Goal: Information Seeking & Learning: Learn about a topic

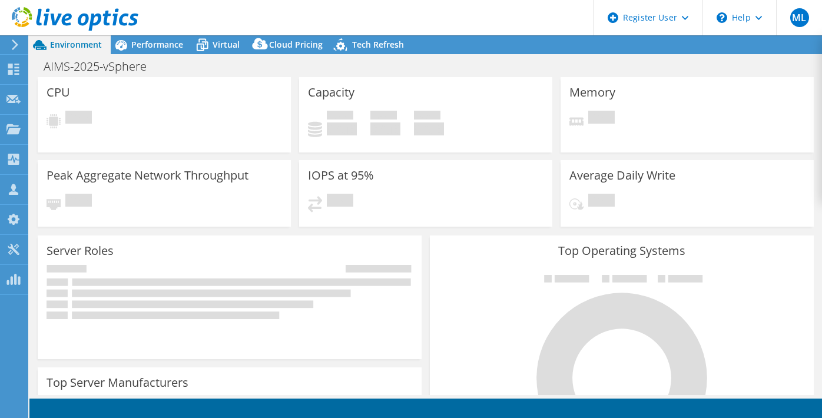
select select "USD"
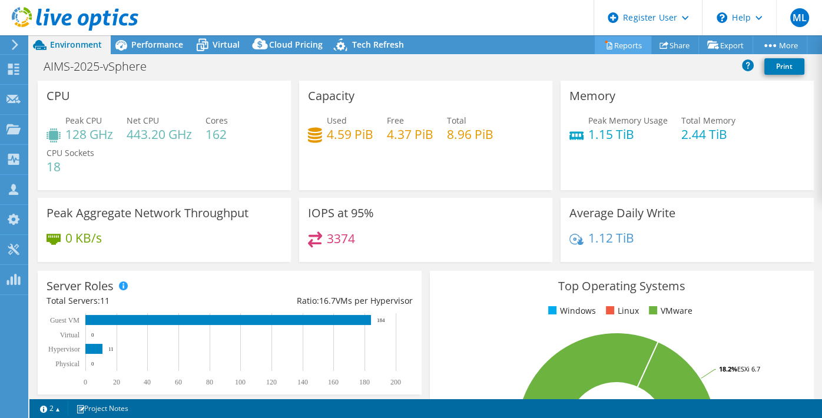
click at [604, 44] on icon at bounding box center [608, 45] width 9 height 9
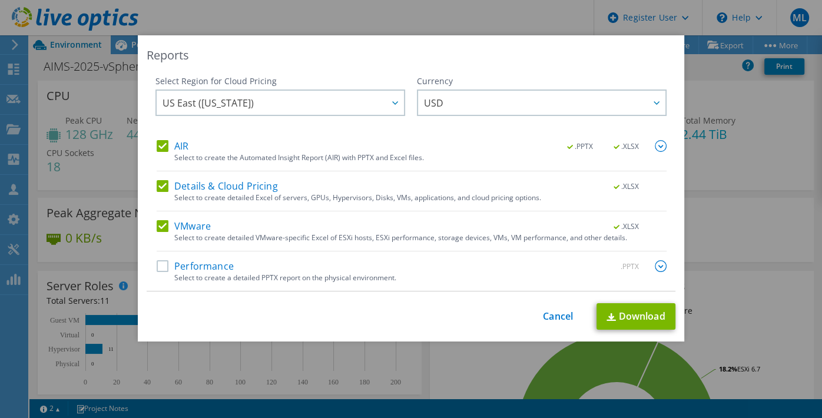
click at [160, 269] on label "Performance" at bounding box center [195, 266] width 77 height 12
click at [0, 0] on input "Performance" at bounding box center [0, 0] width 0 height 0
click at [616, 320] on link "Download" at bounding box center [636, 316] width 79 height 27
click at [552, 317] on link "Cancel" at bounding box center [558, 316] width 30 height 11
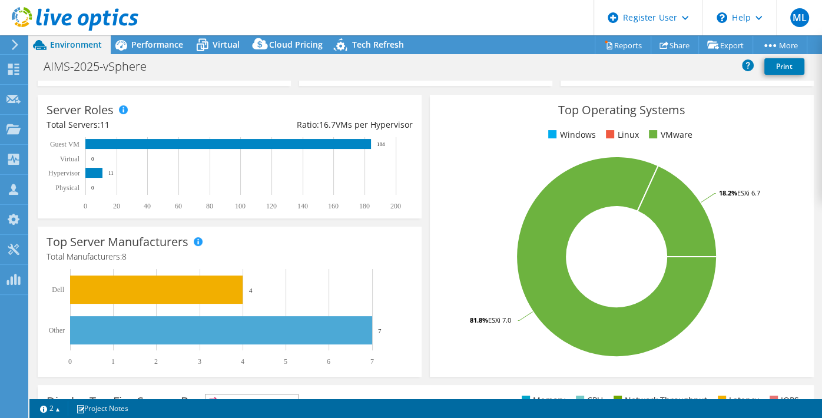
scroll to position [177, 0]
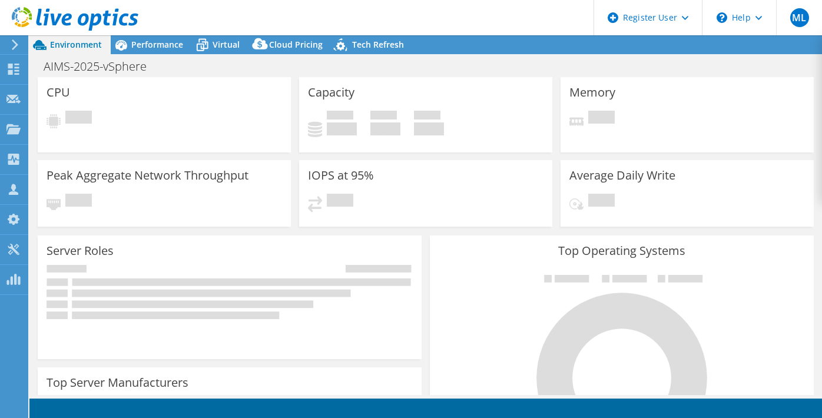
select select "USD"
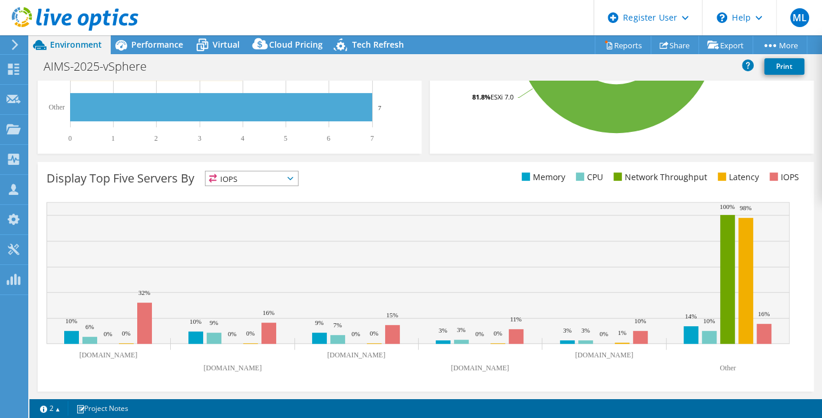
scroll to position [223, 0]
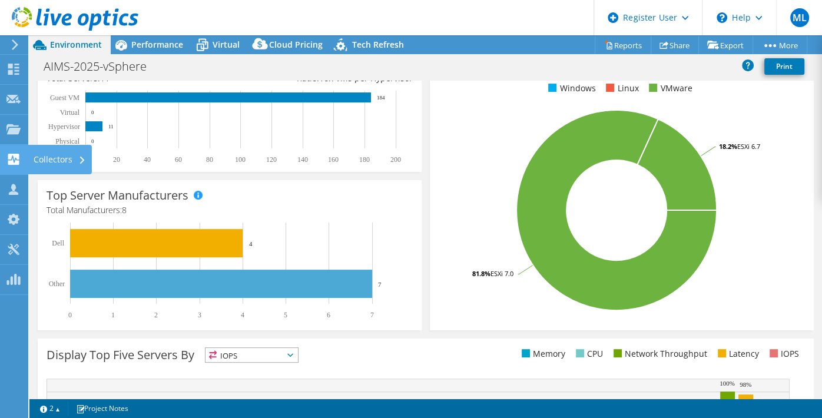
click at [18, 161] on use at bounding box center [13, 159] width 11 height 11
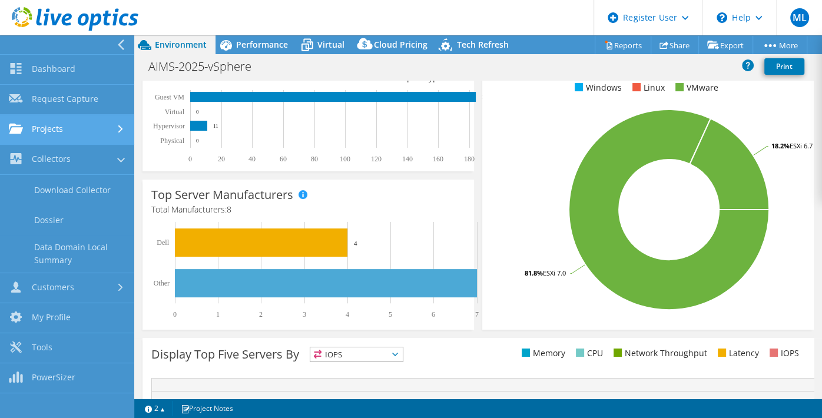
click at [93, 130] on link "Projects" at bounding box center [67, 130] width 134 height 30
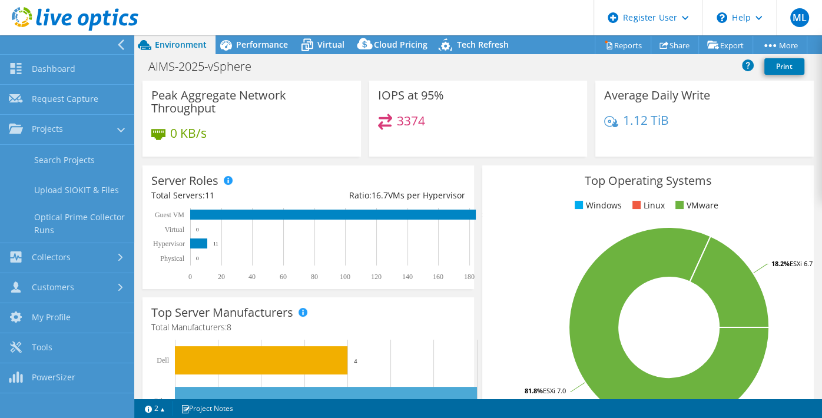
scroll to position [177, 0]
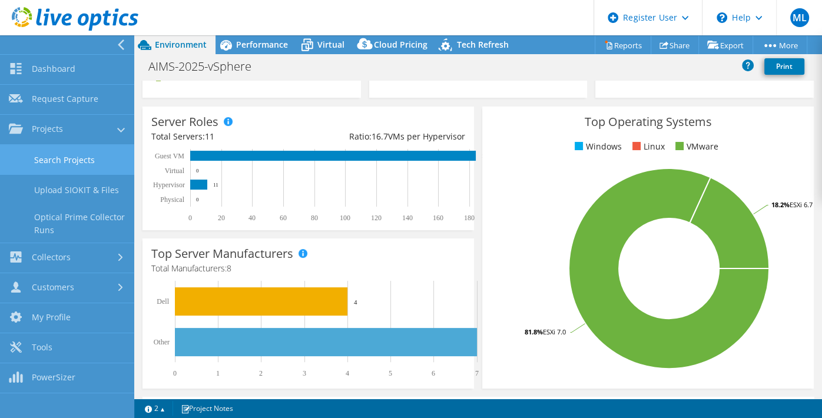
click at [64, 162] on link "Search Projects" at bounding box center [67, 160] width 134 height 30
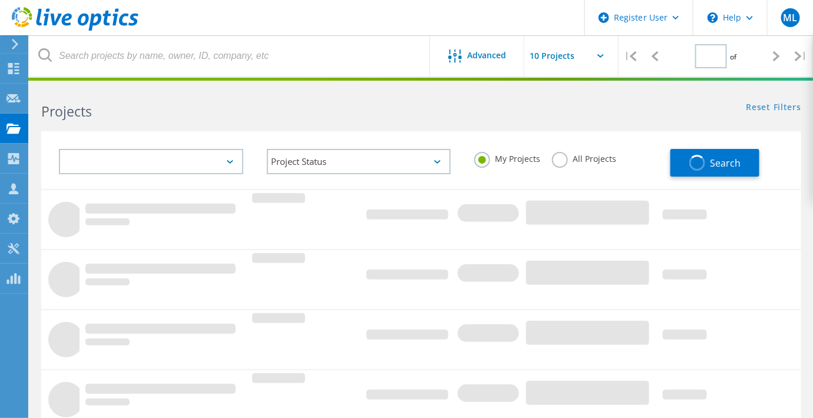
type input "1"
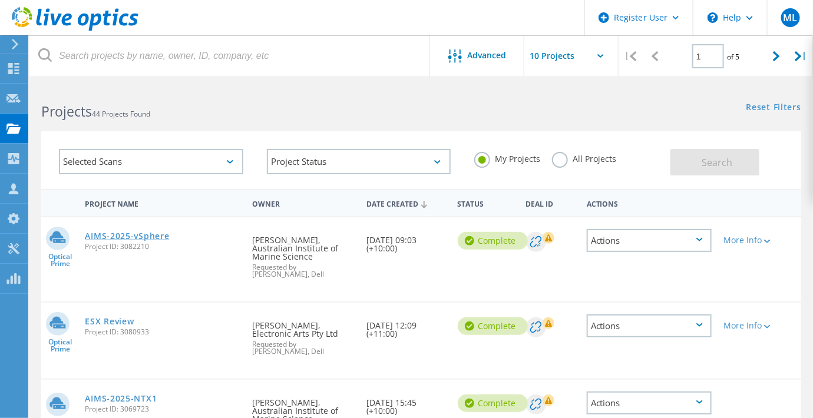
click at [142, 236] on link "AIMS-2025-vSphere" at bounding box center [127, 236] width 84 height 8
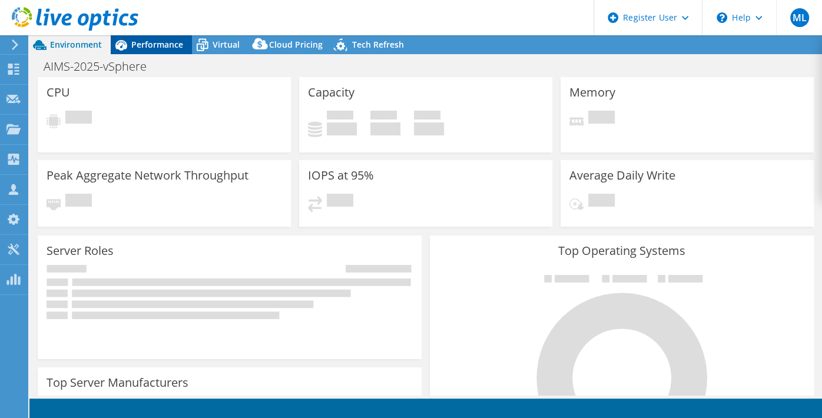
select select "USD"
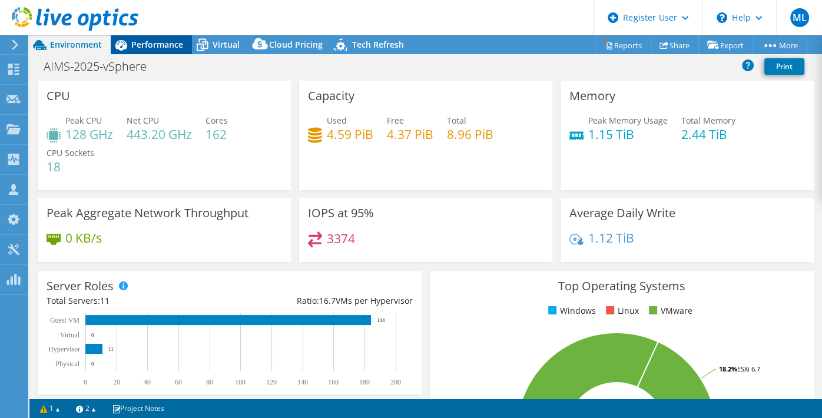
click at [130, 44] on icon at bounding box center [121, 45] width 21 height 21
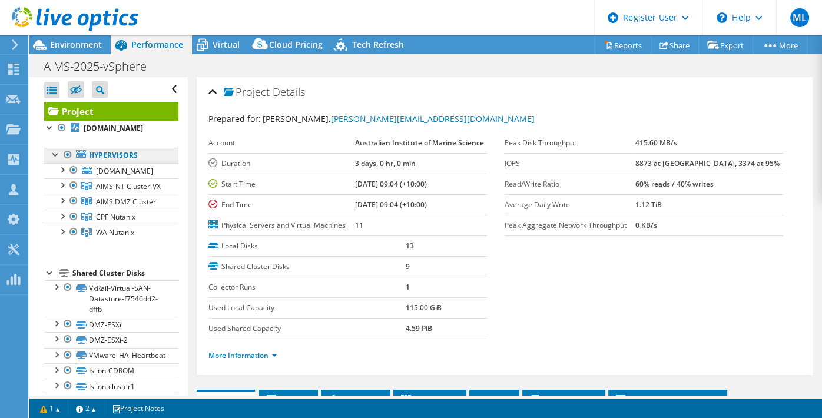
click at [118, 163] on link "Hypervisors" at bounding box center [111, 155] width 134 height 15
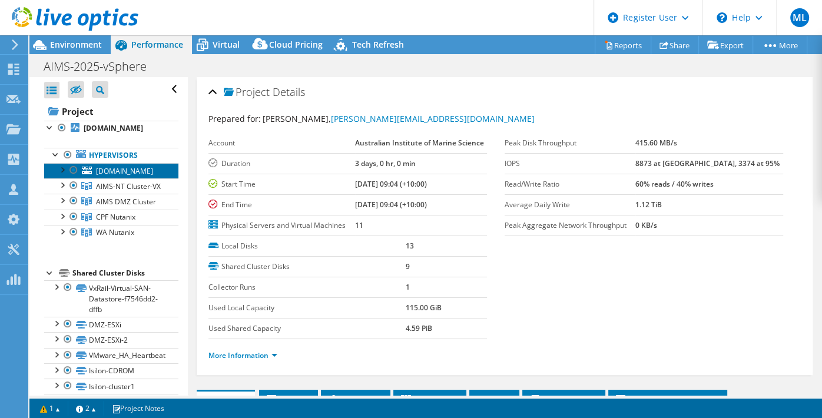
click at [119, 178] on link "[DOMAIN_NAME]" at bounding box center [111, 170] width 134 height 15
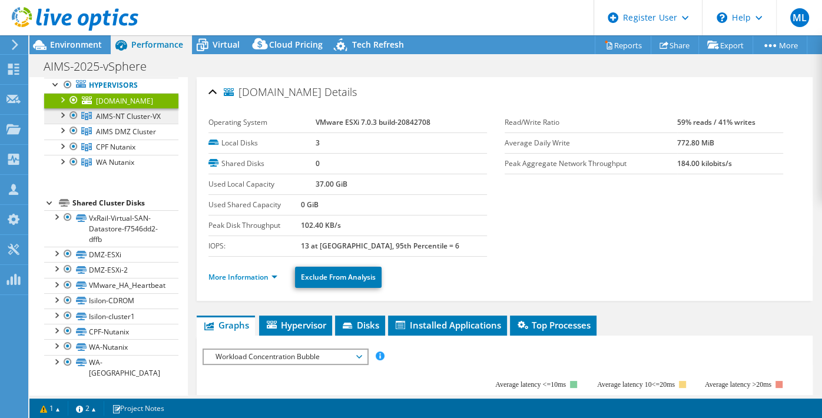
scroll to position [100, 0]
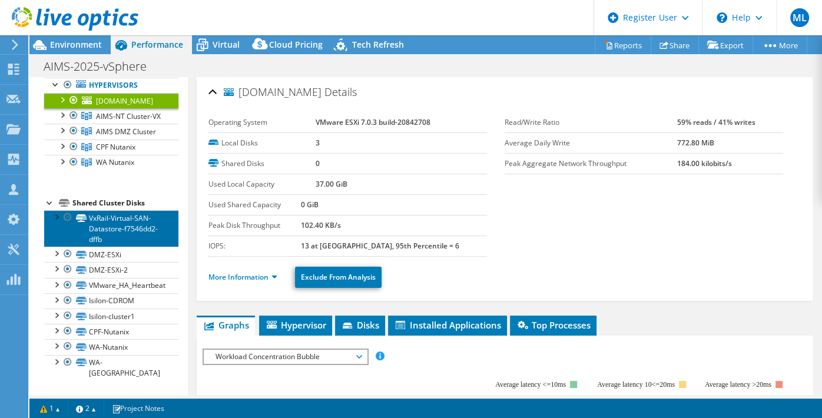
click at [161, 243] on link "VxRail-Virtual-SAN-Datastore-f7546dd2-dffb" at bounding box center [111, 228] width 134 height 37
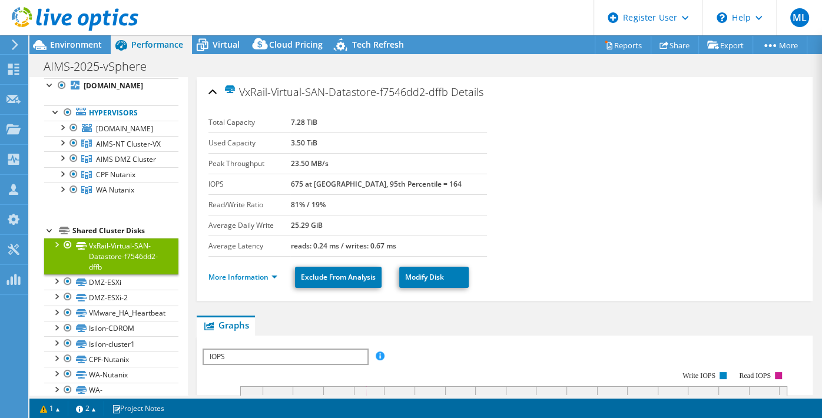
scroll to position [0, 0]
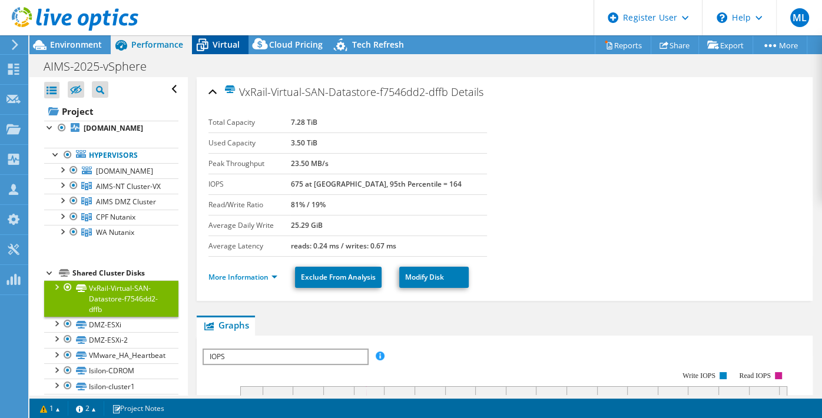
click at [220, 42] on span "Virtual" at bounding box center [226, 44] width 27 height 11
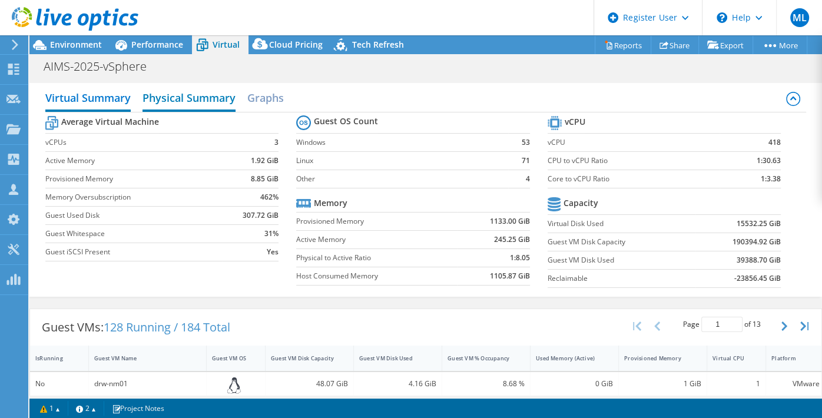
click at [199, 97] on h2 "Physical Summary" at bounding box center [189, 99] width 93 height 26
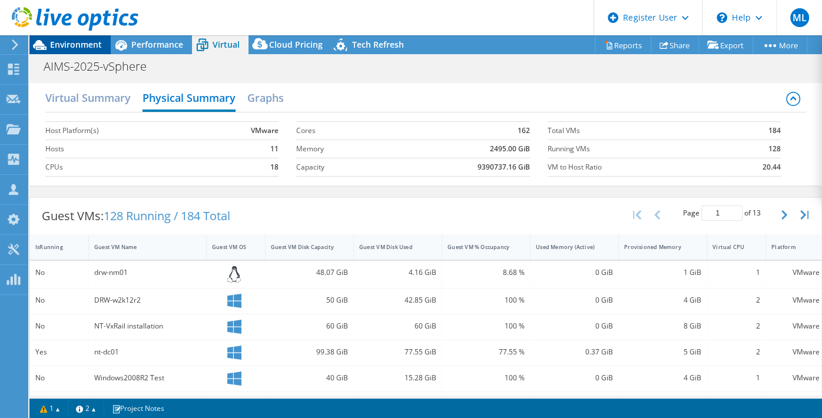
click at [78, 41] on span "Environment" at bounding box center [76, 44] width 52 height 11
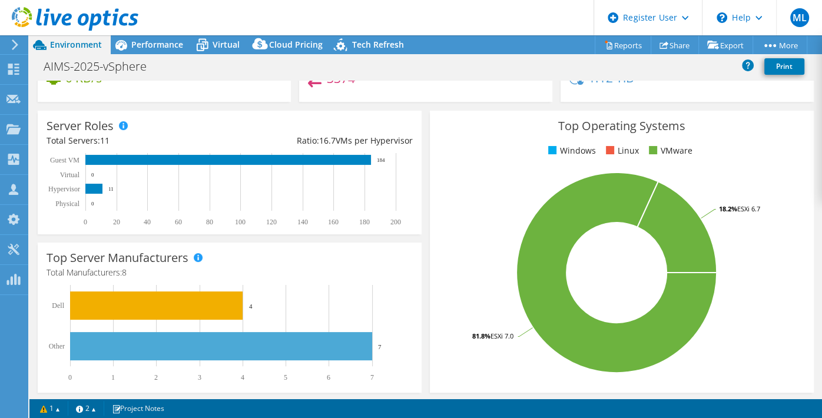
scroll to position [177, 0]
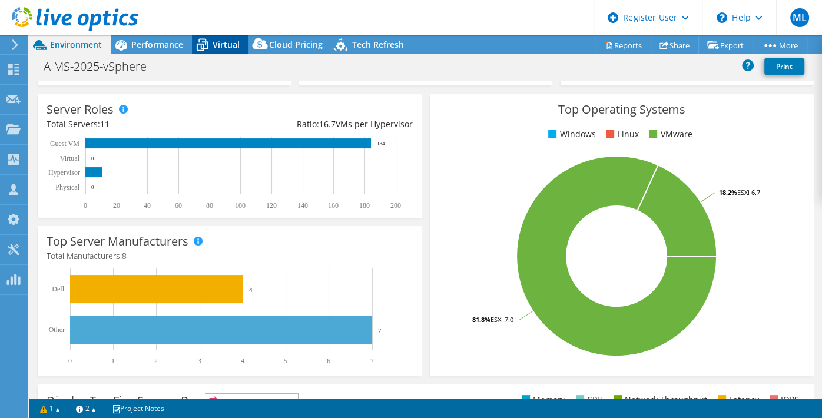
click at [226, 41] on span "Virtual" at bounding box center [226, 44] width 27 height 11
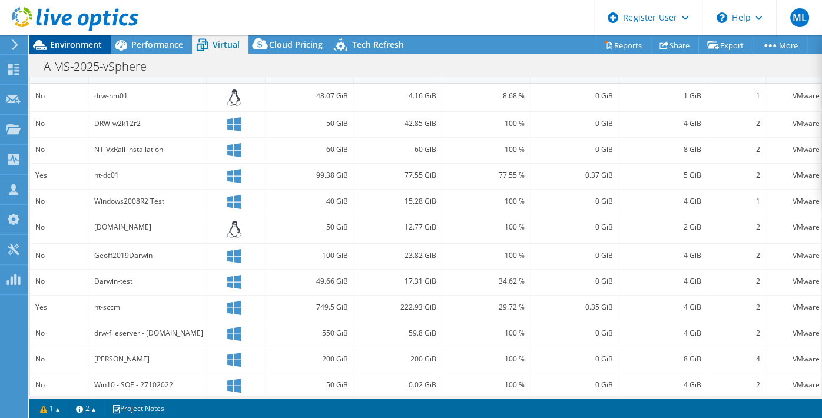
click at [52, 46] on span "Environment" at bounding box center [76, 44] width 52 height 11
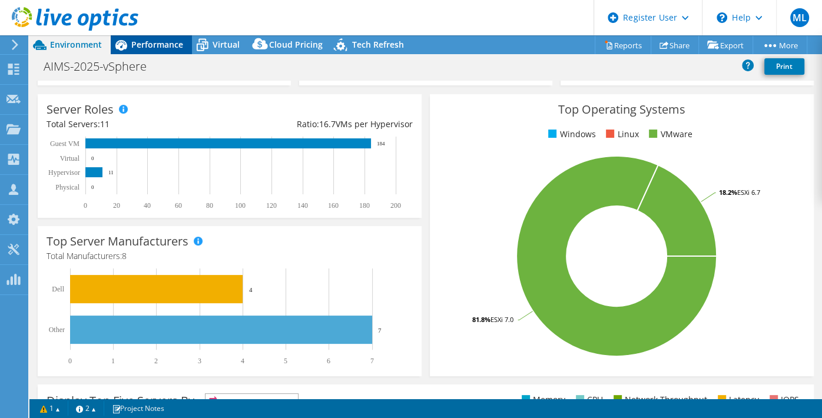
click at [157, 48] on span "Performance" at bounding box center [157, 44] width 52 height 11
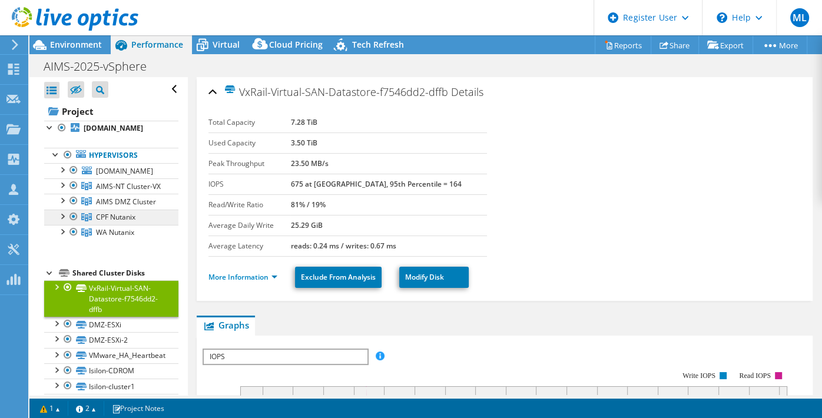
click at [131, 225] on link "CPF Nutanix" at bounding box center [111, 217] width 134 height 15
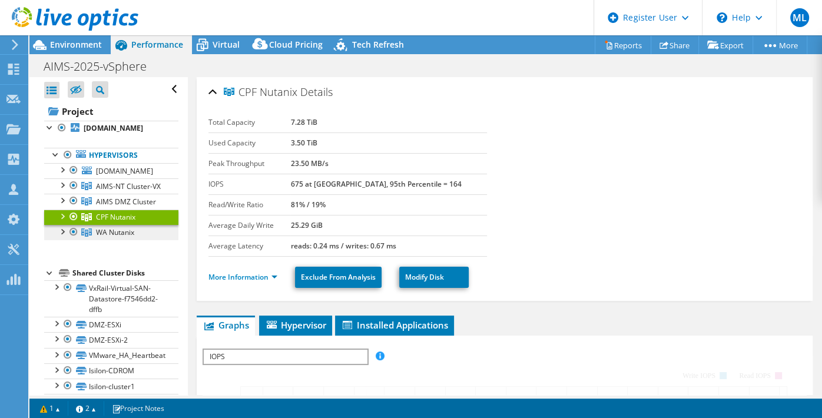
click at [131, 237] on span "WA Nutanix" at bounding box center [115, 232] width 38 height 10
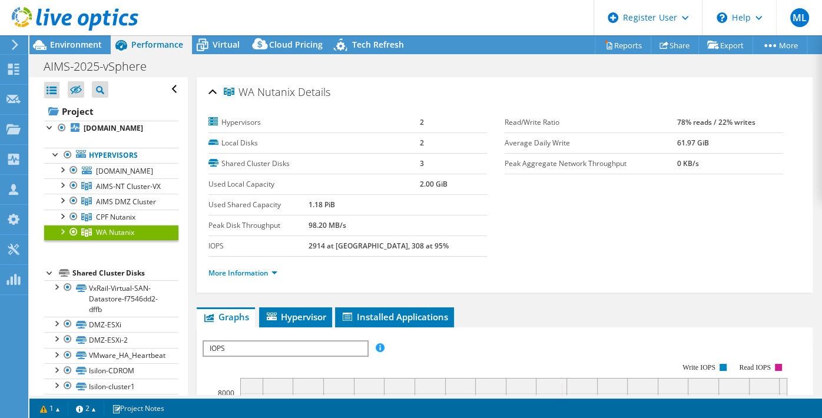
click at [172, 302] on div "Open All Close All Hide Excluded Nodes Project Tree Filter" at bounding box center [108, 271] width 158 height 388
click at [121, 222] on span "CPF Nutanix" at bounding box center [115, 217] width 39 height 10
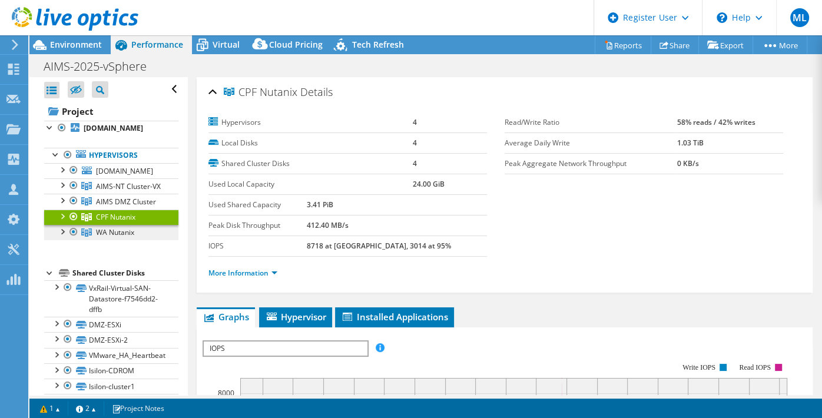
click at [112, 237] on span "WA Nutanix" at bounding box center [115, 232] width 38 height 10
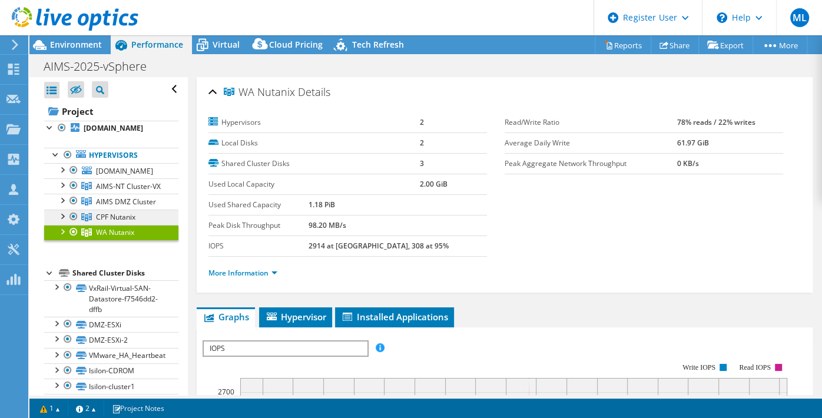
click at [98, 222] on span "CPF Nutanix" at bounding box center [115, 217] width 39 height 10
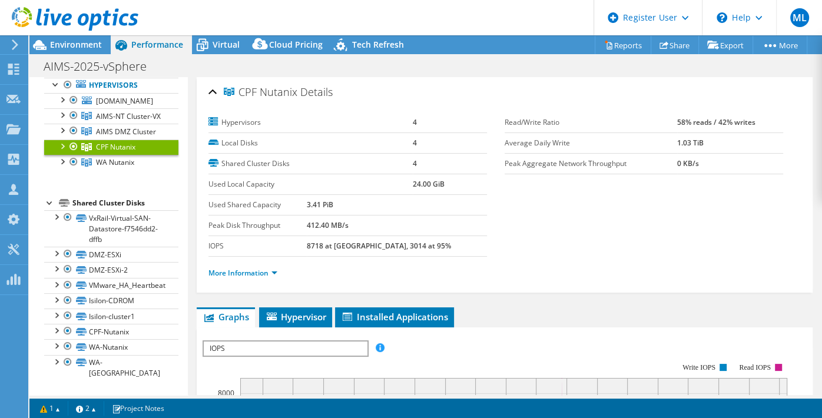
scroll to position [100, 0]
click at [122, 135] on span "AIMS DMZ Cluster" at bounding box center [126, 132] width 60 height 10
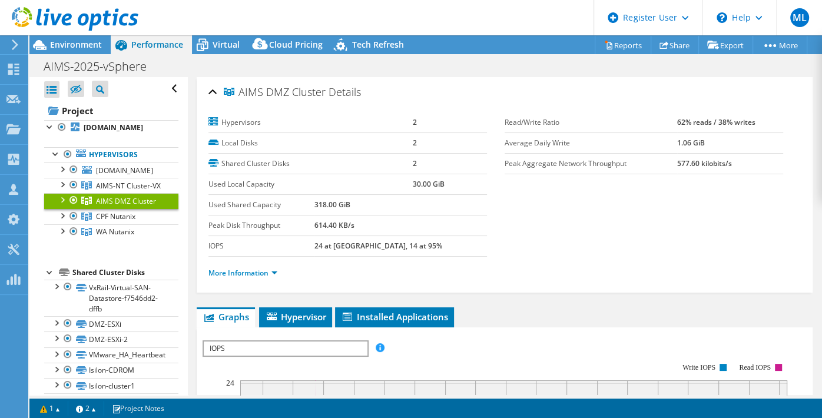
scroll to position [0, 0]
click at [141, 194] on link "AIMS-NT Cluster-VX" at bounding box center [111, 185] width 134 height 15
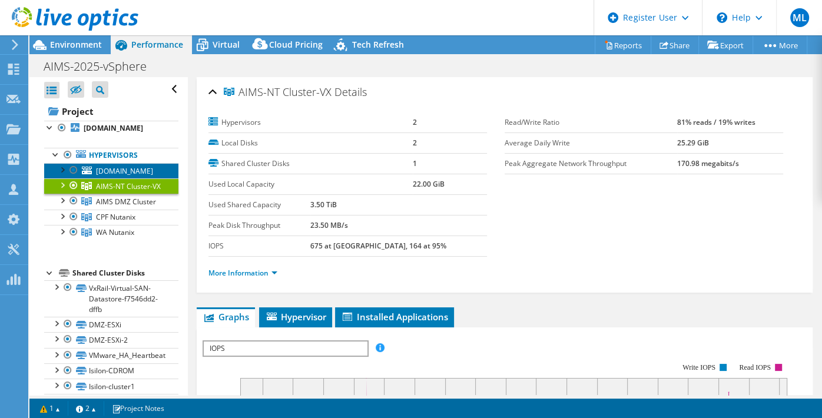
click at [95, 178] on link "[DOMAIN_NAME]" at bounding box center [111, 170] width 134 height 15
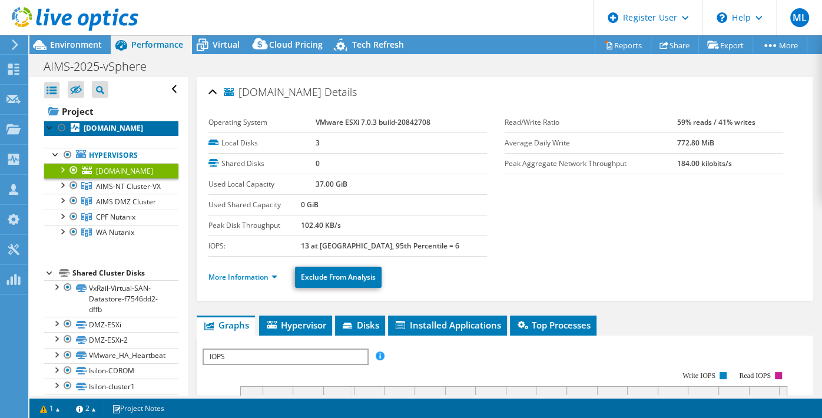
click at [143, 133] on b "[DOMAIN_NAME]" at bounding box center [113, 128] width 59 height 10
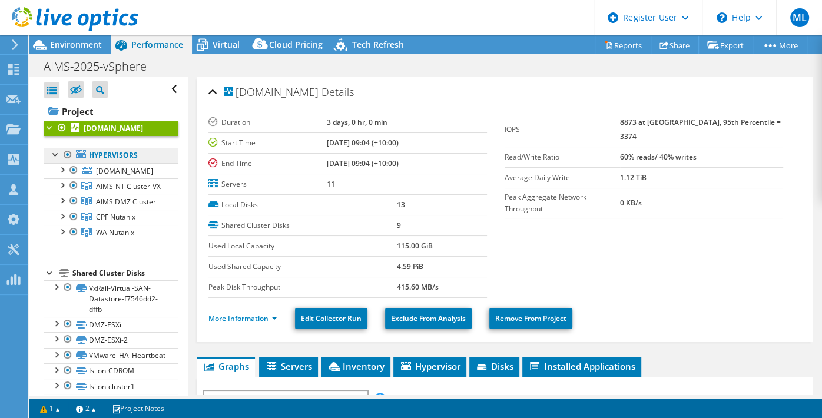
click at [141, 163] on link "Hypervisors" at bounding box center [111, 155] width 134 height 15
click at [140, 178] on link "[DOMAIN_NAME]" at bounding box center [111, 170] width 134 height 15
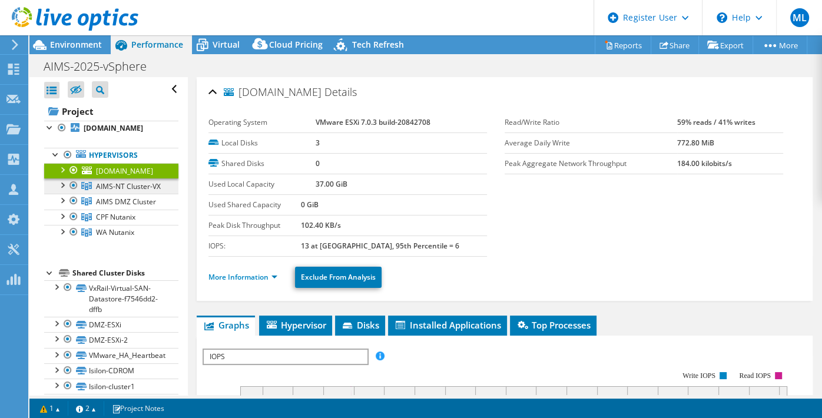
click at [138, 194] on link "AIMS-NT Cluster-VX" at bounding box center [111, 185] width 134 height 15
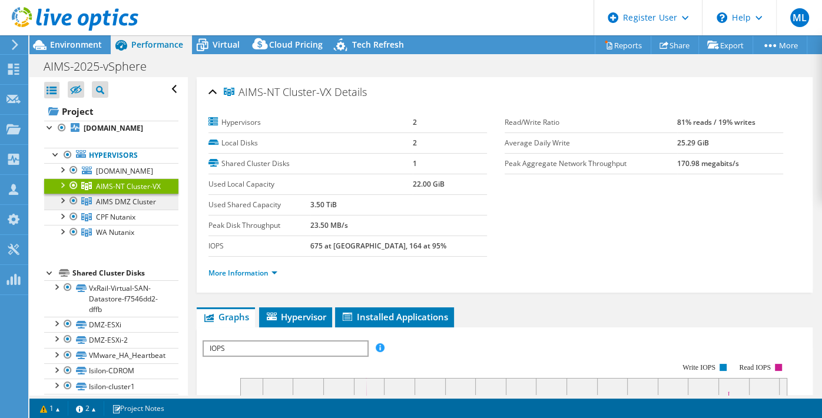
click at [138, 209] on link "AIMS DMZ Cluster" at bounding box center [111, 201] width 134 height 15
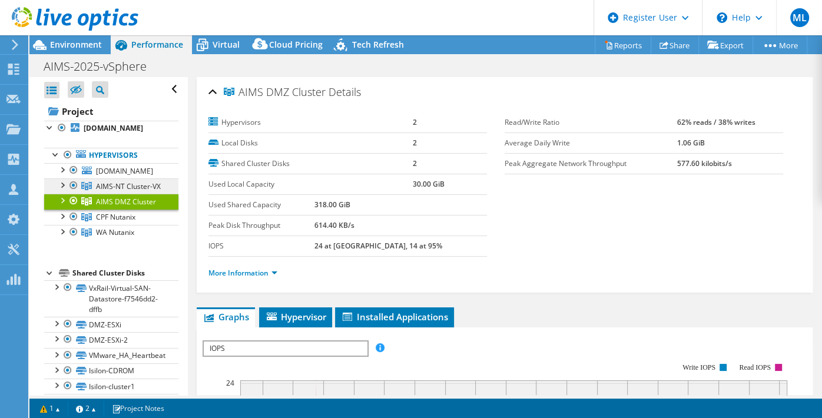
click at [139, 191] on span "AIMS-NT Cluster-VX" at bounding box center [128, 186] width 65 height 10
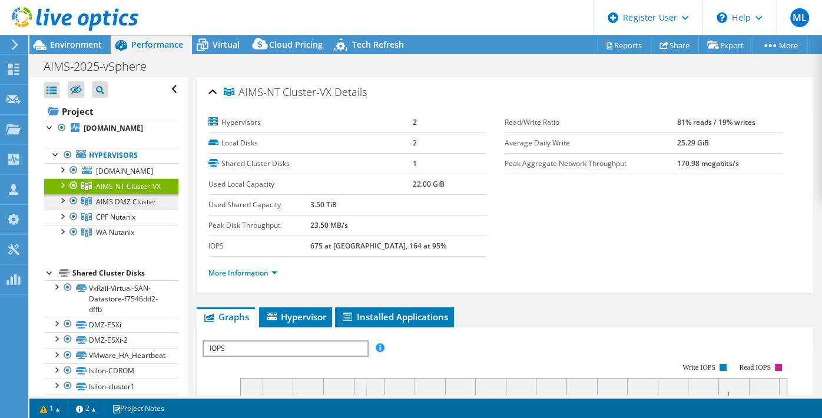
click at [140, 209] on link "AIMS DMZ Cluster" at bounding box center [111, 201] width 134 height 15
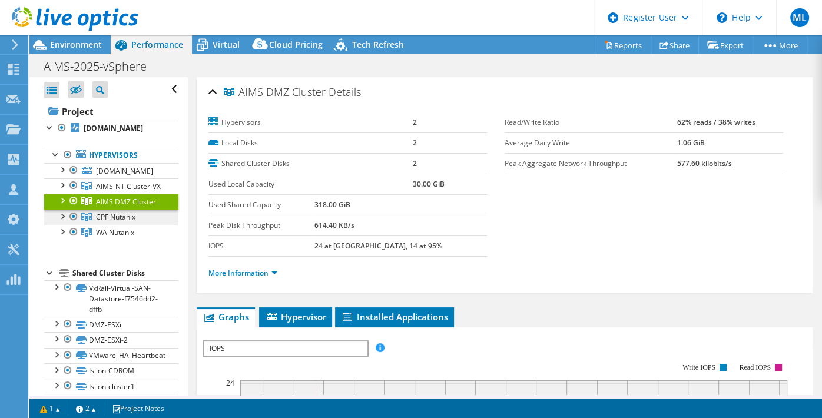
click at [133, 222] on span "CPF Nutanix" at bounding box center [115, 217] width 39 height 10
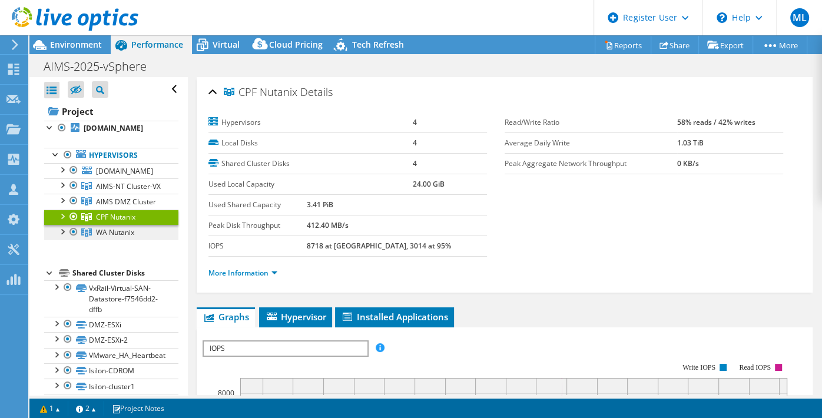
click at [134, 237] on span "WA Nutanix" at bounding box center [115, 232] width 38 height 10
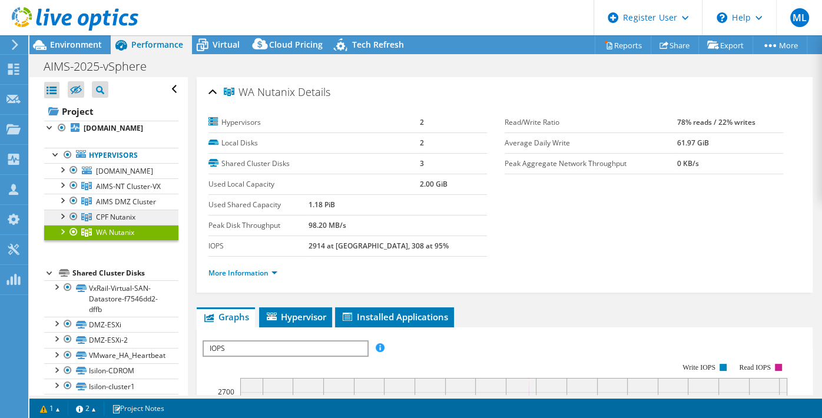
click at [145, 225] on link "CPF Nutanix" at bounding box center [111, 217] width 134 height 15
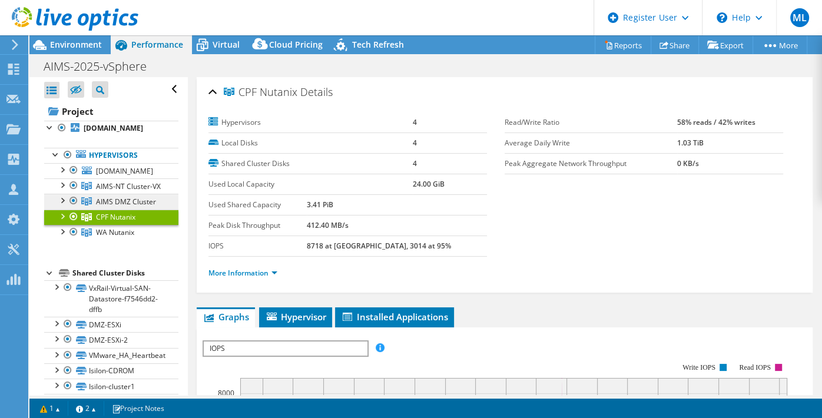
click at [144, 209] on link "AIMS DMZ Cluster" at bounding box center [111, 201] width 134 height 15
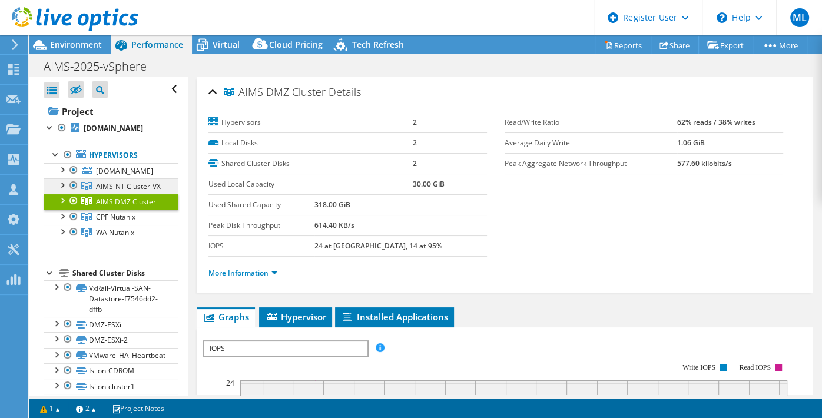
click at [149, 194] on link "AIMS-NT Cluster-VX" at bounding box center [111, 185] width 134 height 15
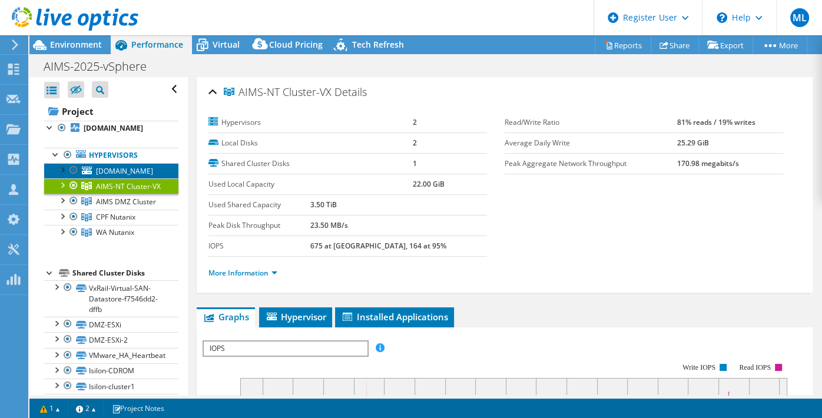
click at [151, 176] on span "[DOMAIN_NAME]" at bounding box center [124, 171] width 57 height 10
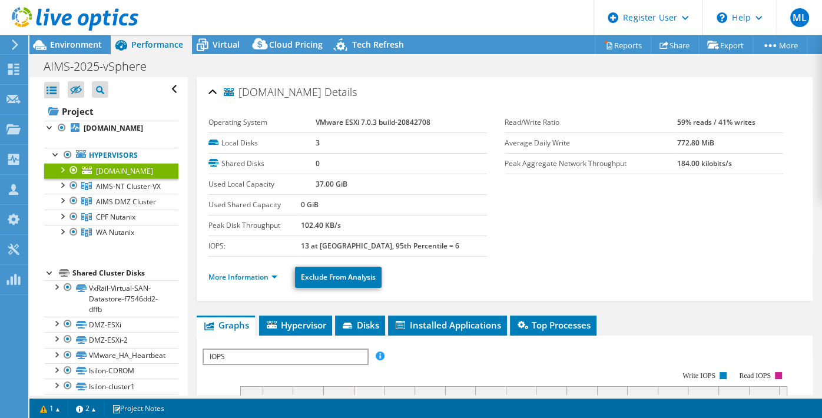
click at [164, 92] on div "Open All Close All Hide Excluded Nodes Project Tree Filter" at bounding box center [111, 89] width 134 height 25
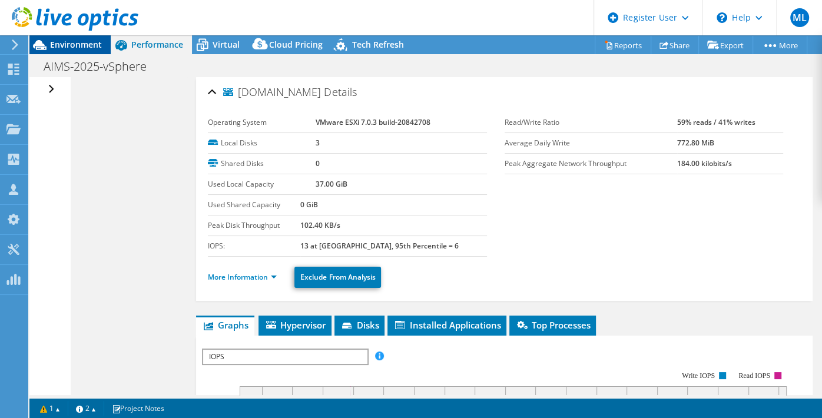
click at [78, 48] on span "Environment" at bounding box center [76, 44] width 52 height 11
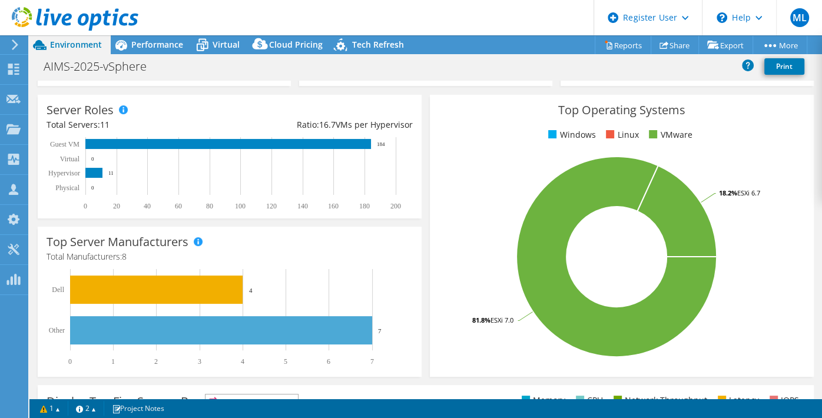
scroll to position [177, 0]
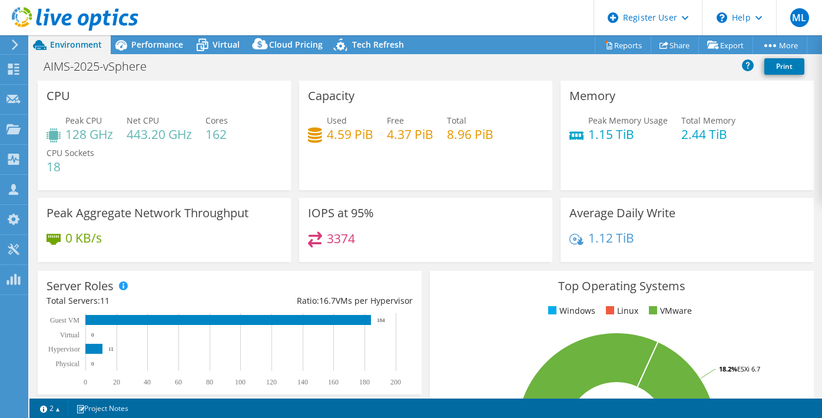
select select "USD"
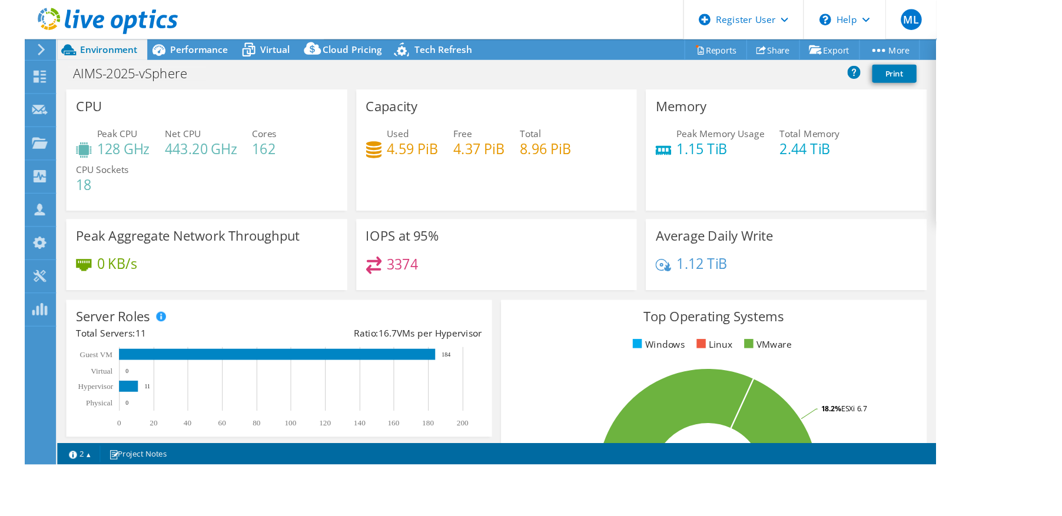
scroll to position [144, 0]
